Goal: Information Seeking & Learning: Learn about a topic

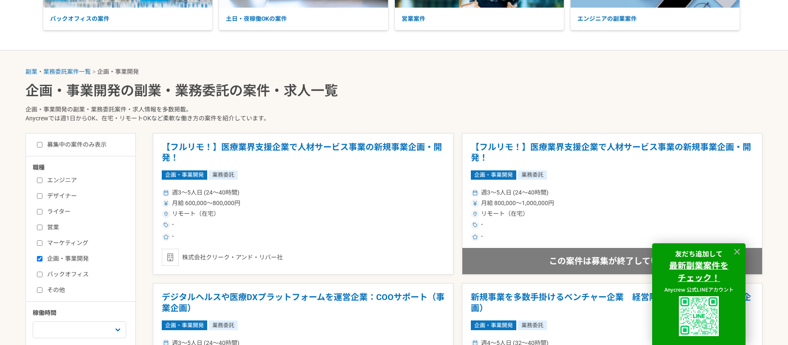
scroll to position [139, 0]
click at [737, 249] on icon at bounding box center [737, 252] width 10 height 10
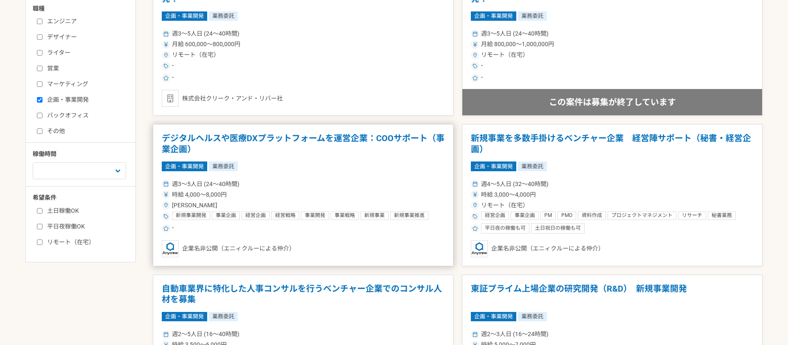
scroll to position [298, 0]
click at [270, 185] on div "週3〜5人日 (24〜40時間)" at bounding box center [303, 184] width 283 height 9
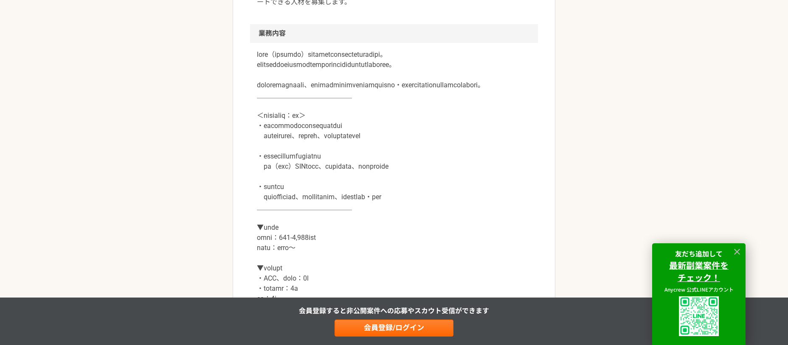
scroll to position [357, 0]
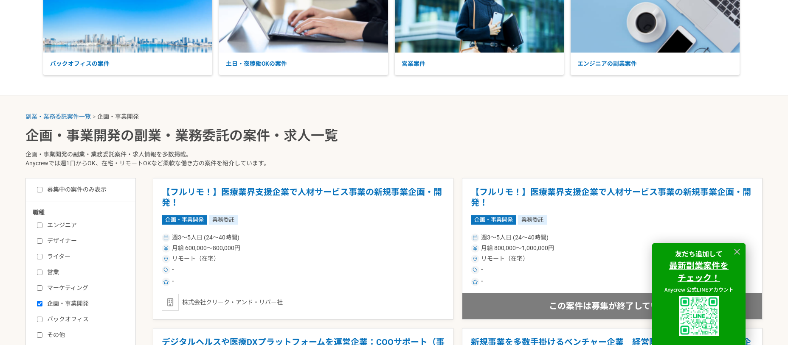
scroll to position [95, 0]
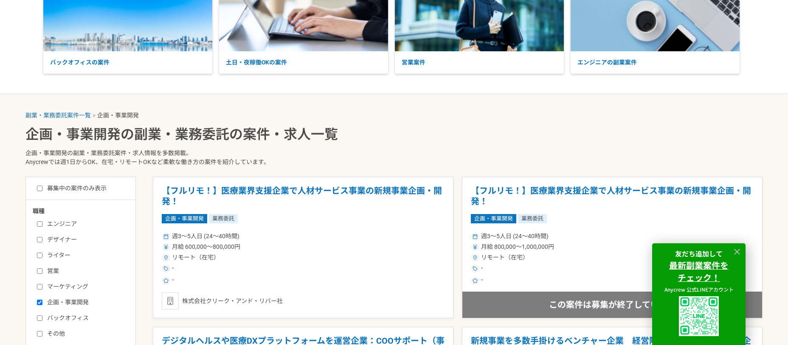
click at [40, 190] on input "募集中の案件のみ表示" at bounding box center [40, 189] width 6 height 6
checkbox input "true"
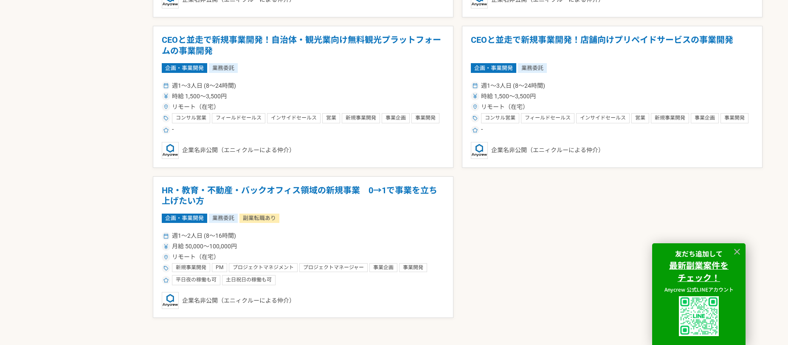
scroll to position [848, 0]
click at [322, 241] on div "週1〜2人日 (8〜16時間) 月給 50,000〜100,000円 リモート（在宅） 新規事業開発 PM プロジェクトマネジメント プロジェクトマネージャー…" at bounding box center [303, 258] width 283 height 56
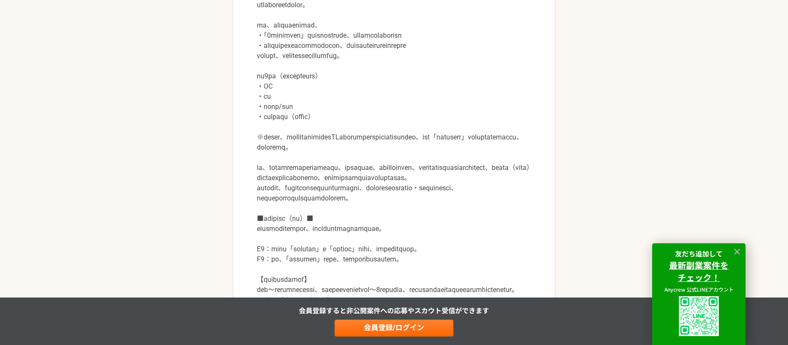
scroll to position [313, 0]
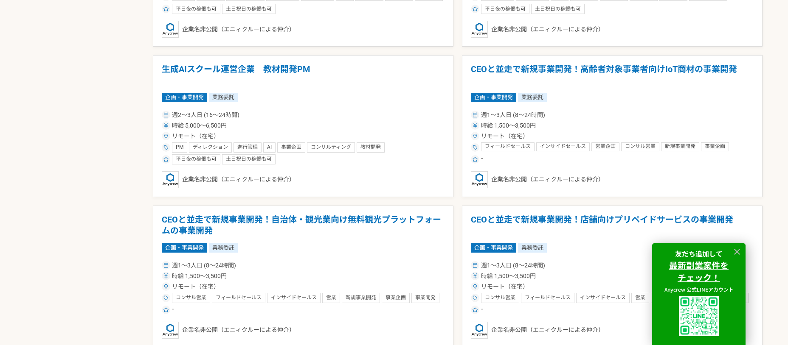
scroll to position [760, 0]
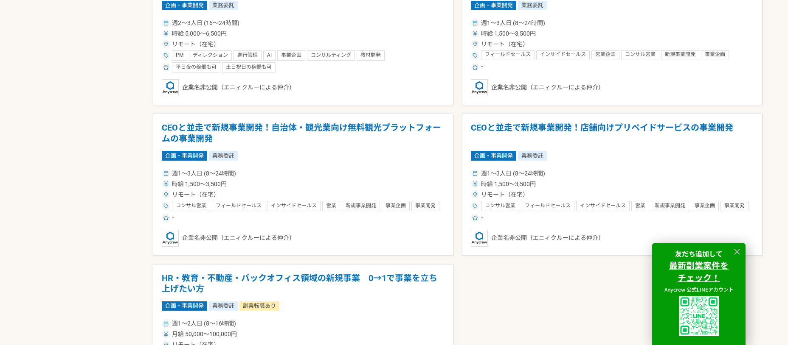
scroll to position [95, 0]
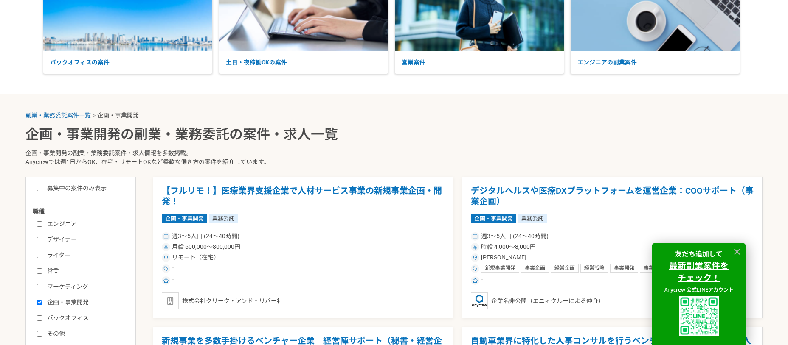
checkbox input "false"
